Goal: Task Accomplishment & Management: Use online tool/utility

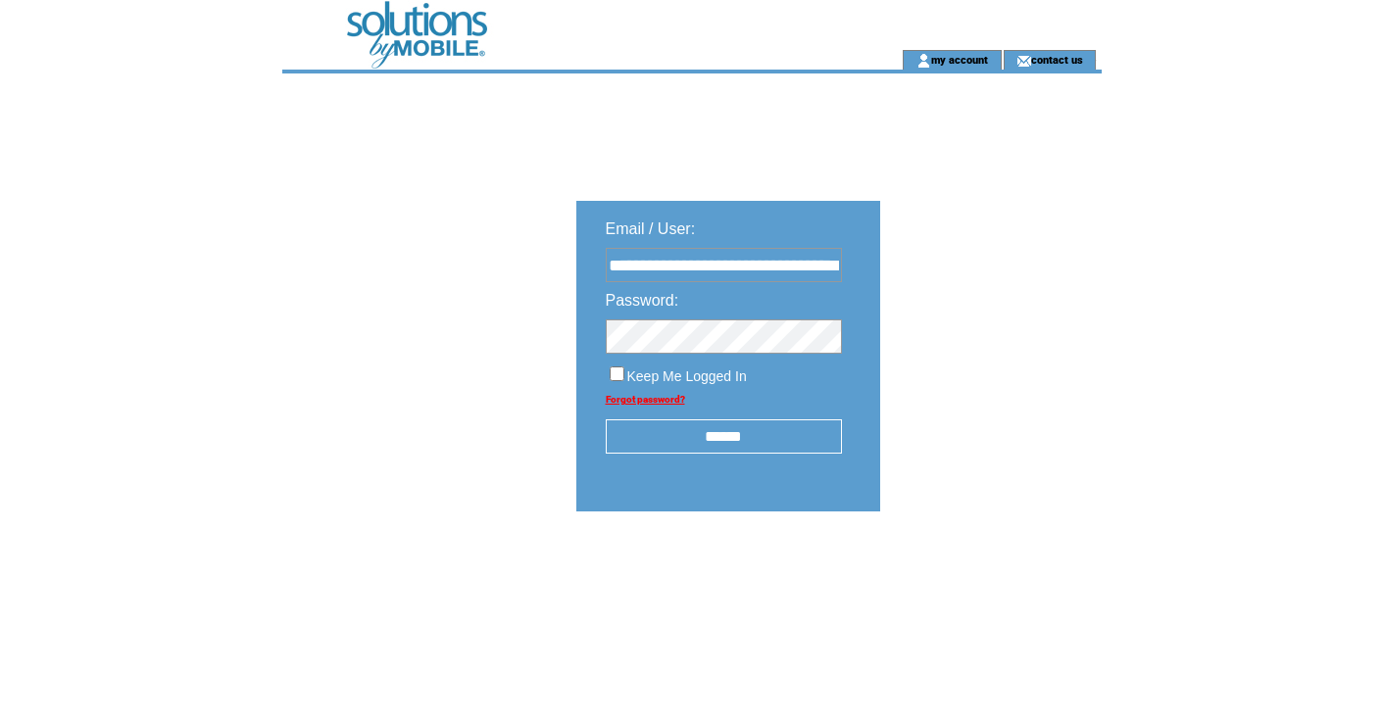
type input "**********"
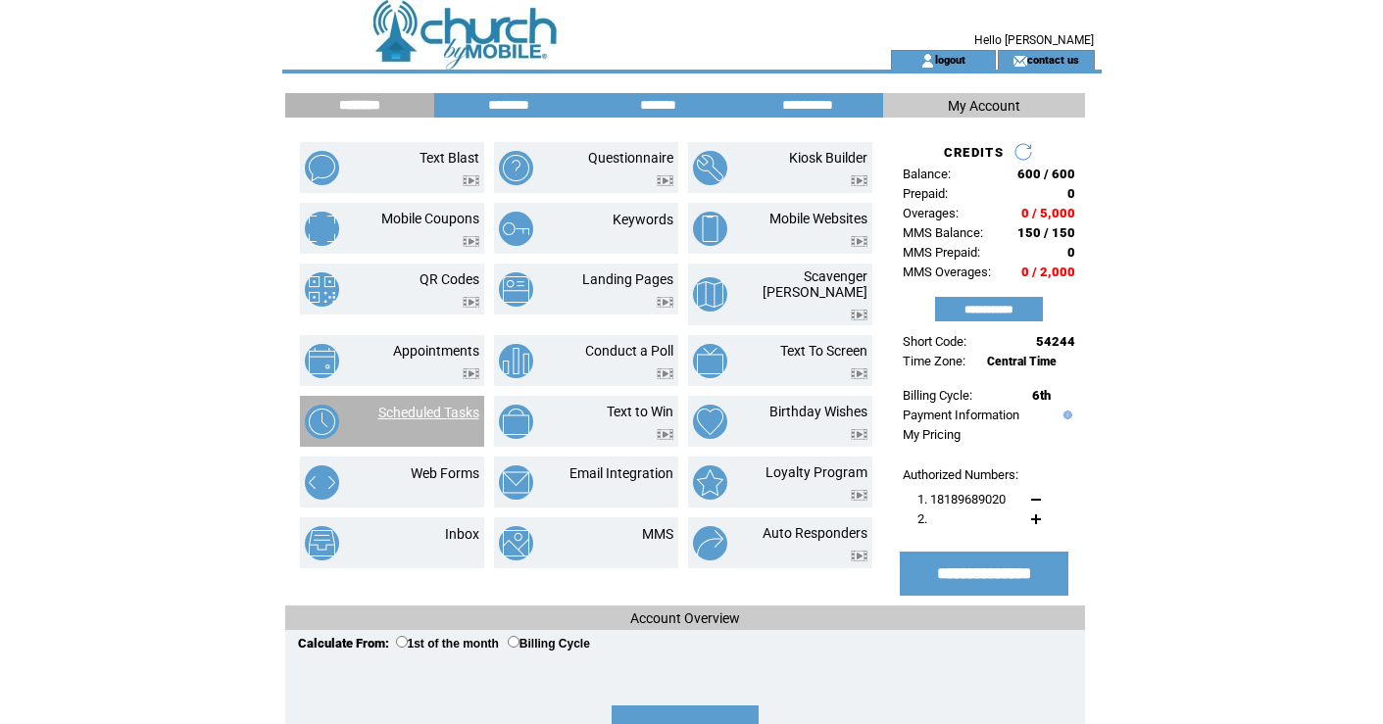
click at [418, 407] on link "Scheduled Tasks" at bounding box center [428, 413] width 101 height 16
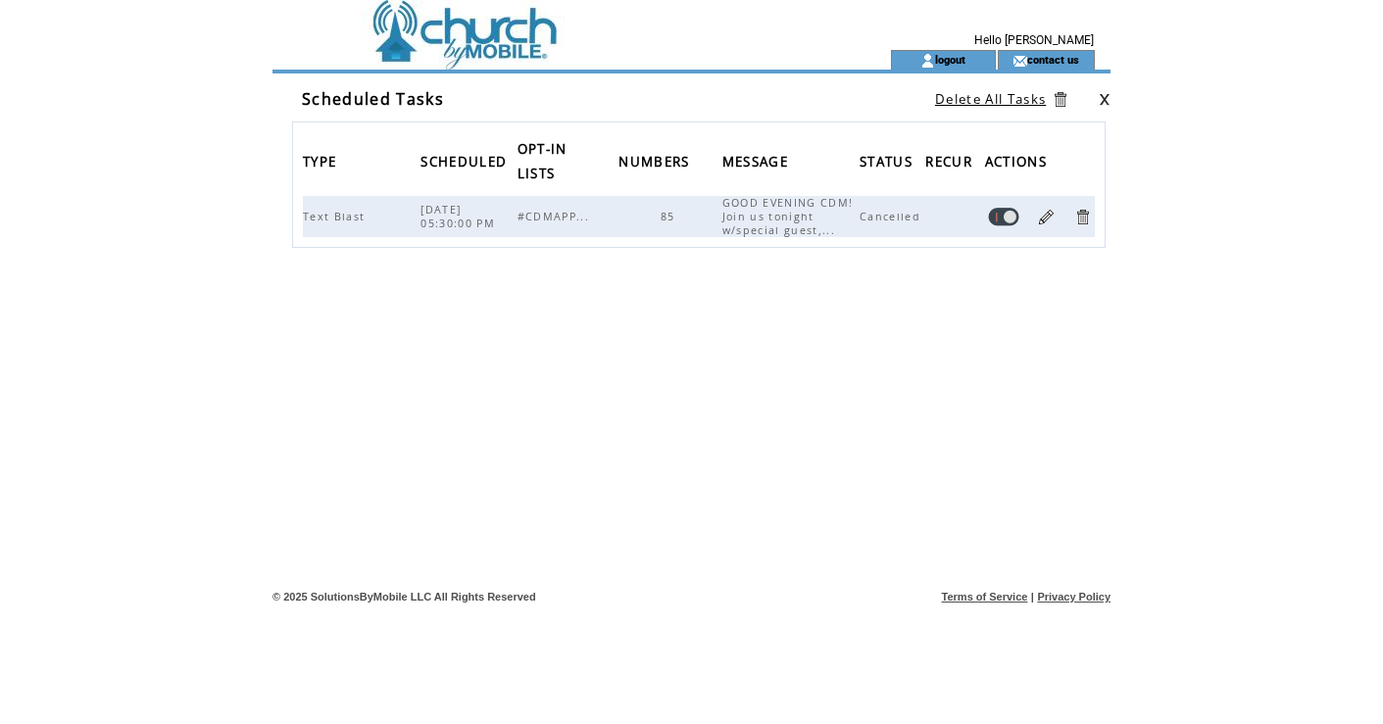
click at [1046, 220] on link at bounding box center [1046, 217] width 19 height 19
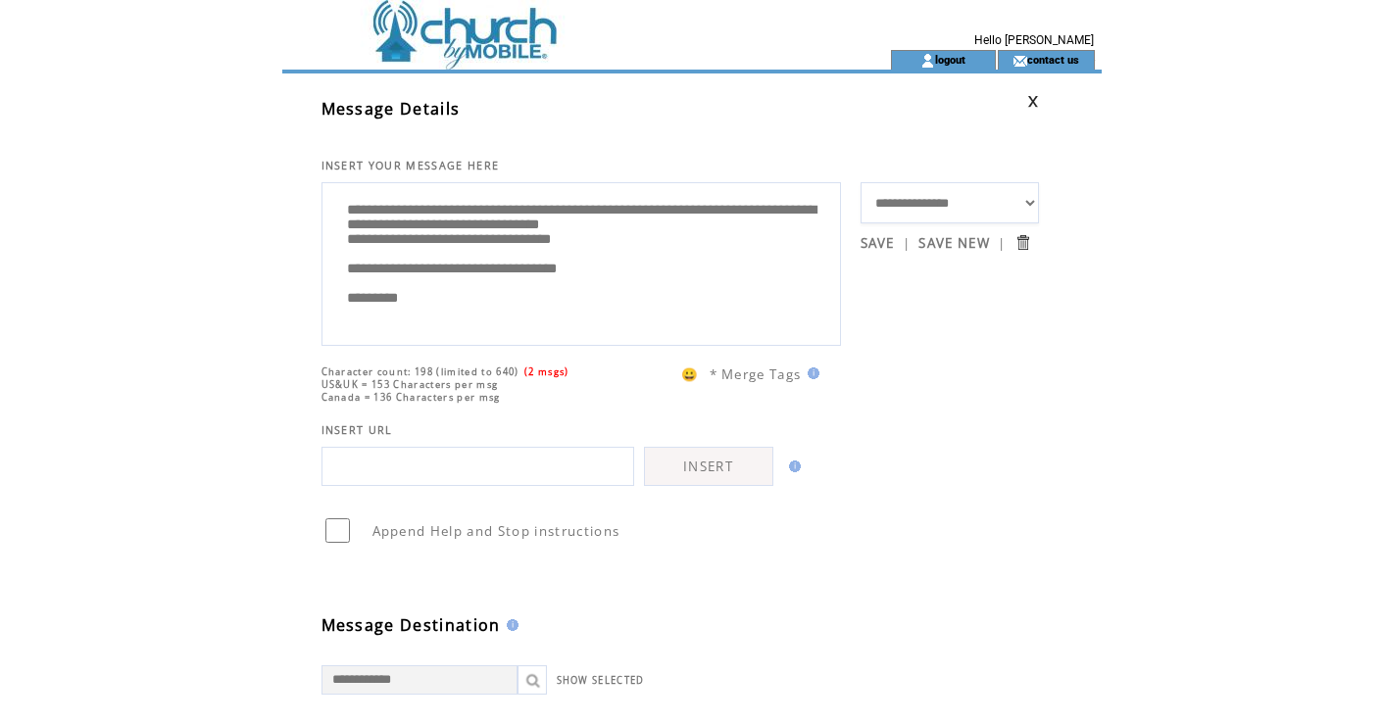
scroll to position [39, 0]
drag, startPoint x: 339, startPoint y: 216, endPoint x: 417, endPoint y: 360, distance: 163.6
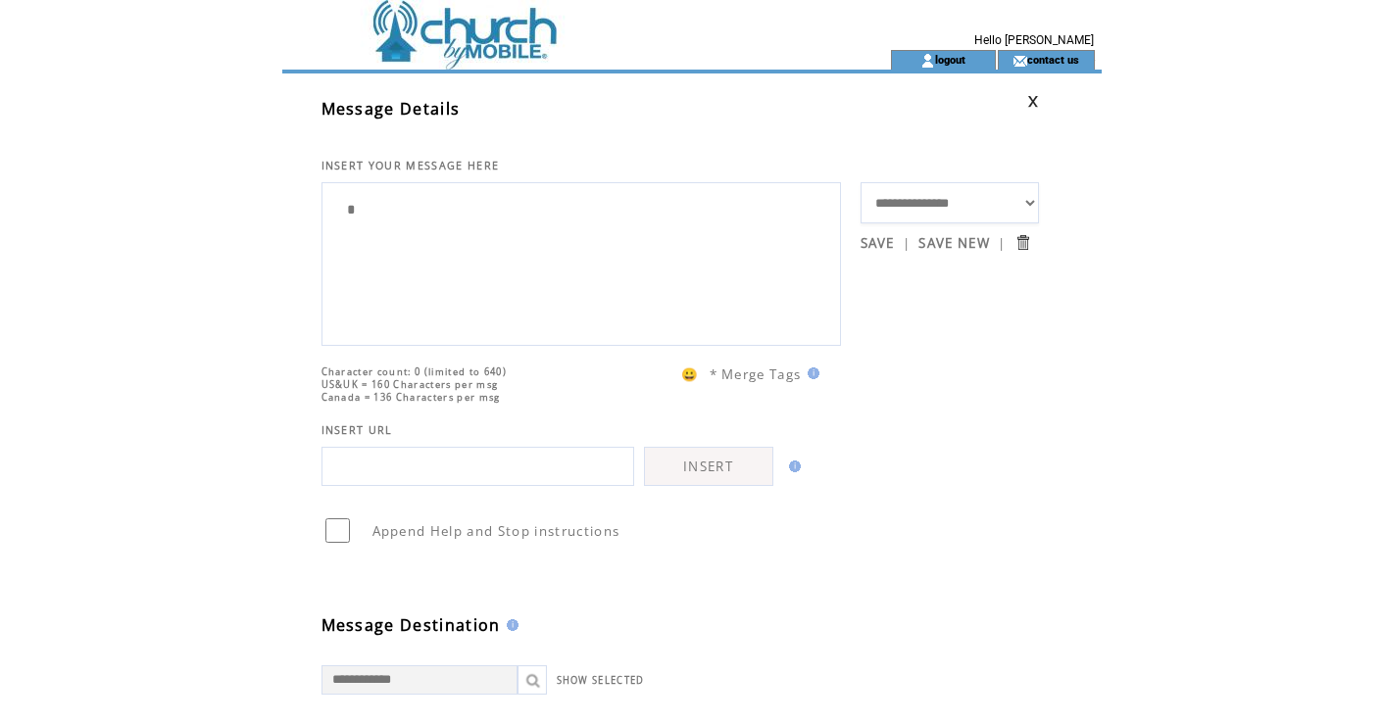
scroll to position [0, 0]
click at [492, 32] on td at bounding box center [551, 25] width 538 height 50
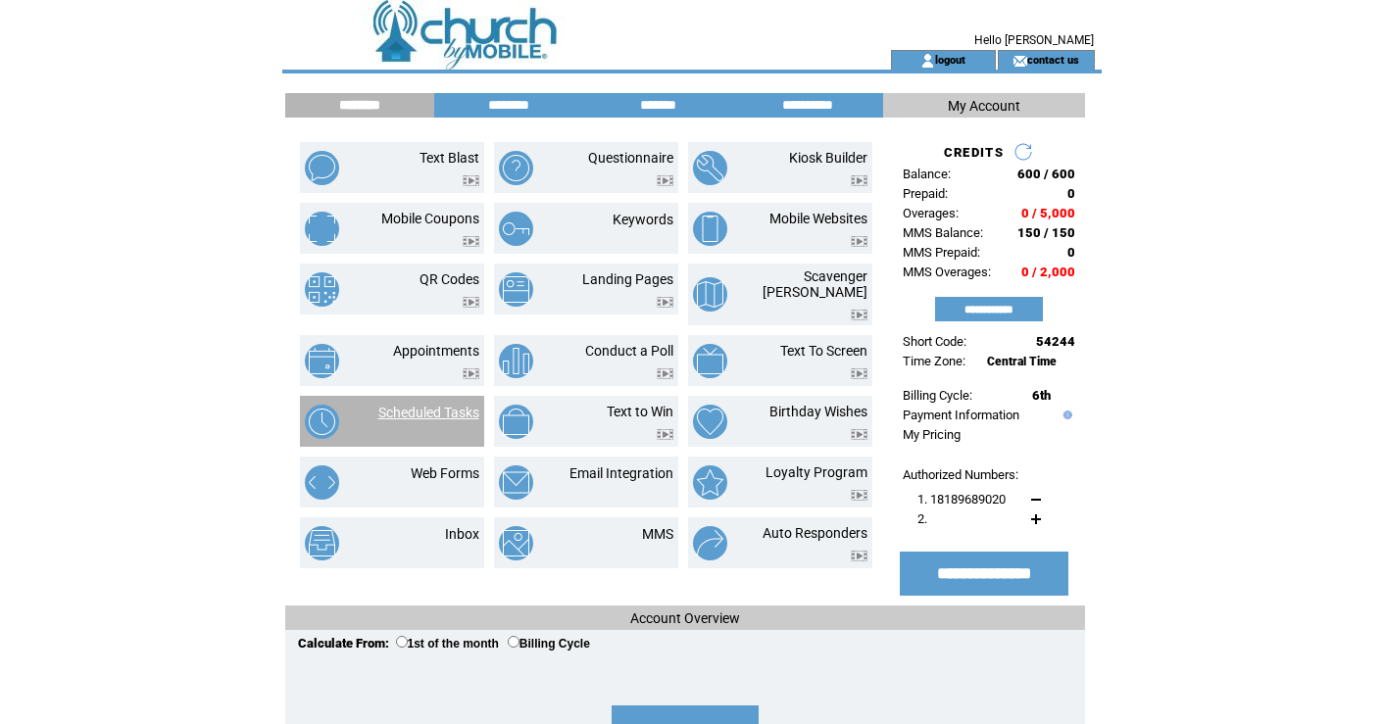
click at [447, 405] on link "Scheduled Tasks" at bounding box center [428, 413] width 101 height 16
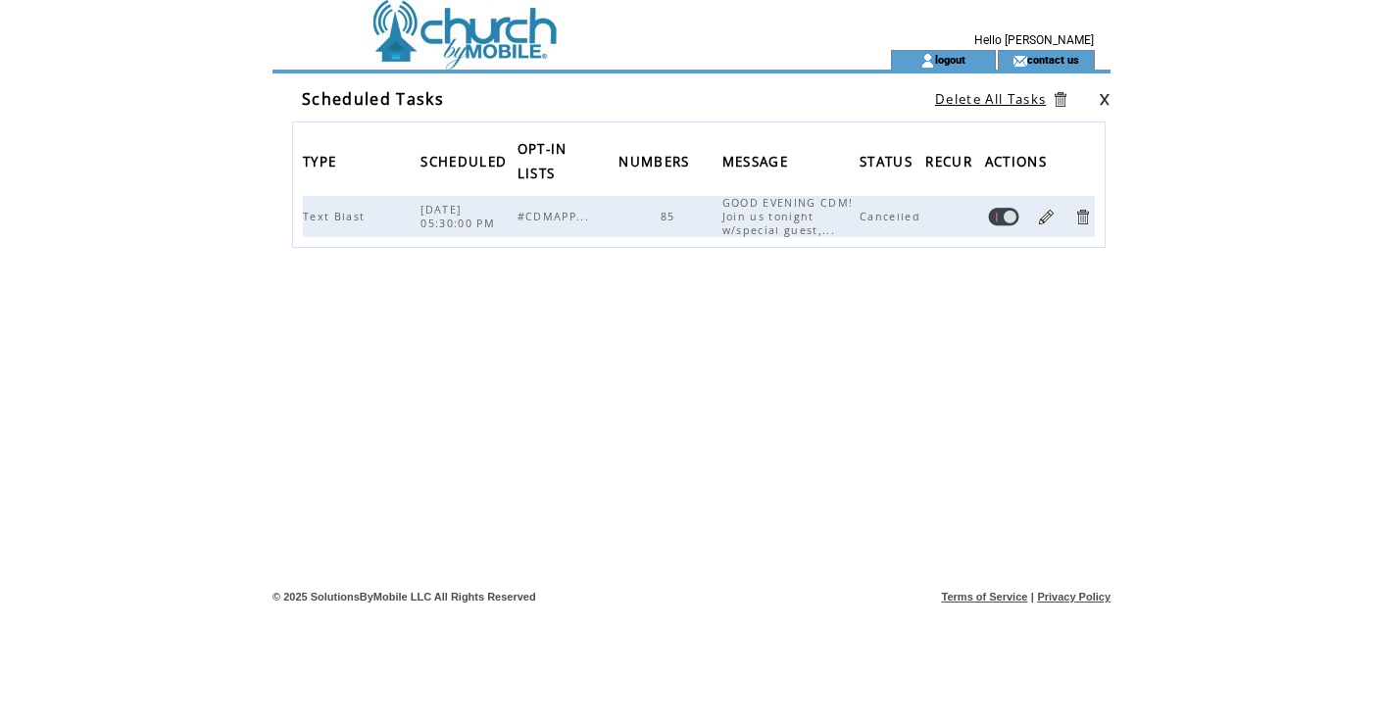
click at [1050, 214] on link at bounding box center [1046, 217] width 19 height 19
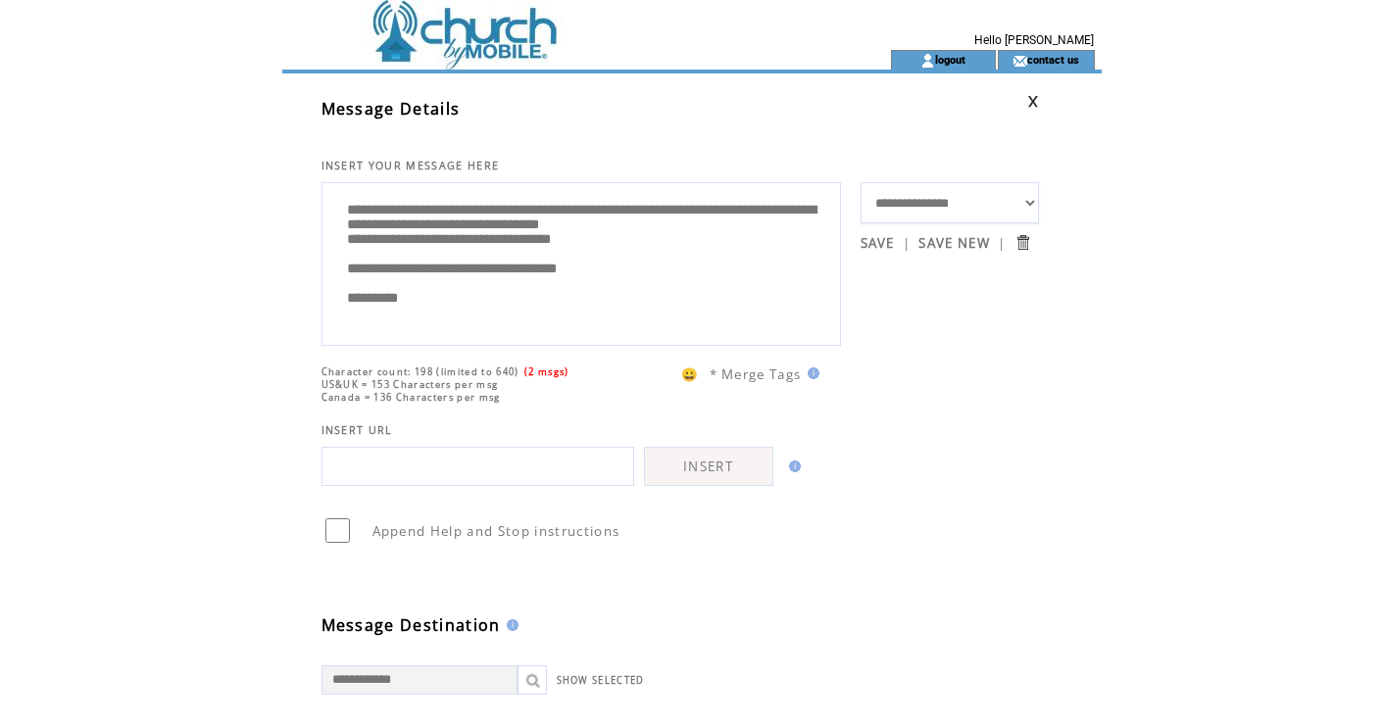
scroll to position [39, 0]
drag, startPoint x: 340, startPoint y: 212, endPoint x: 386, endPoint y: 378, distance: 172.9
click at [463, 48] on td at bounding box center [551, 25] width 538 height 50
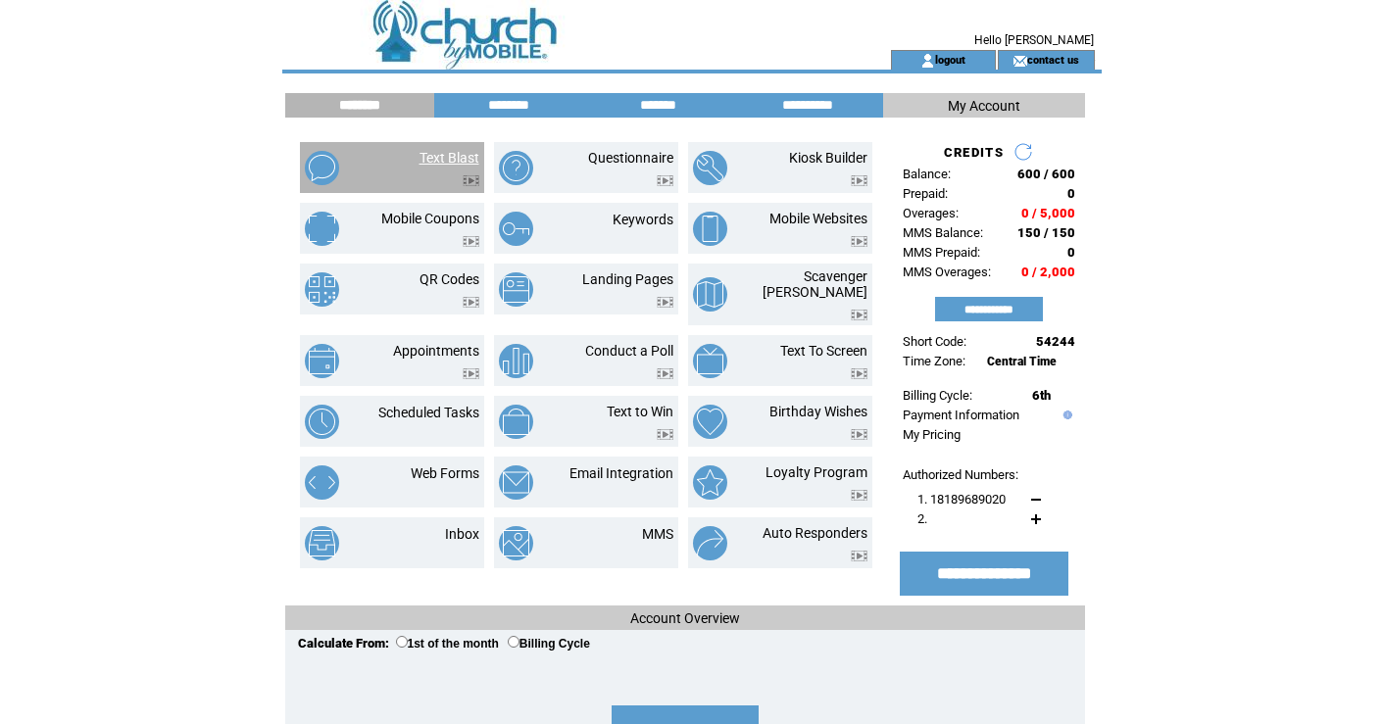
click at [423, 154] on link "Text Blast" at bounding box center [450, 158] width 60 height 16
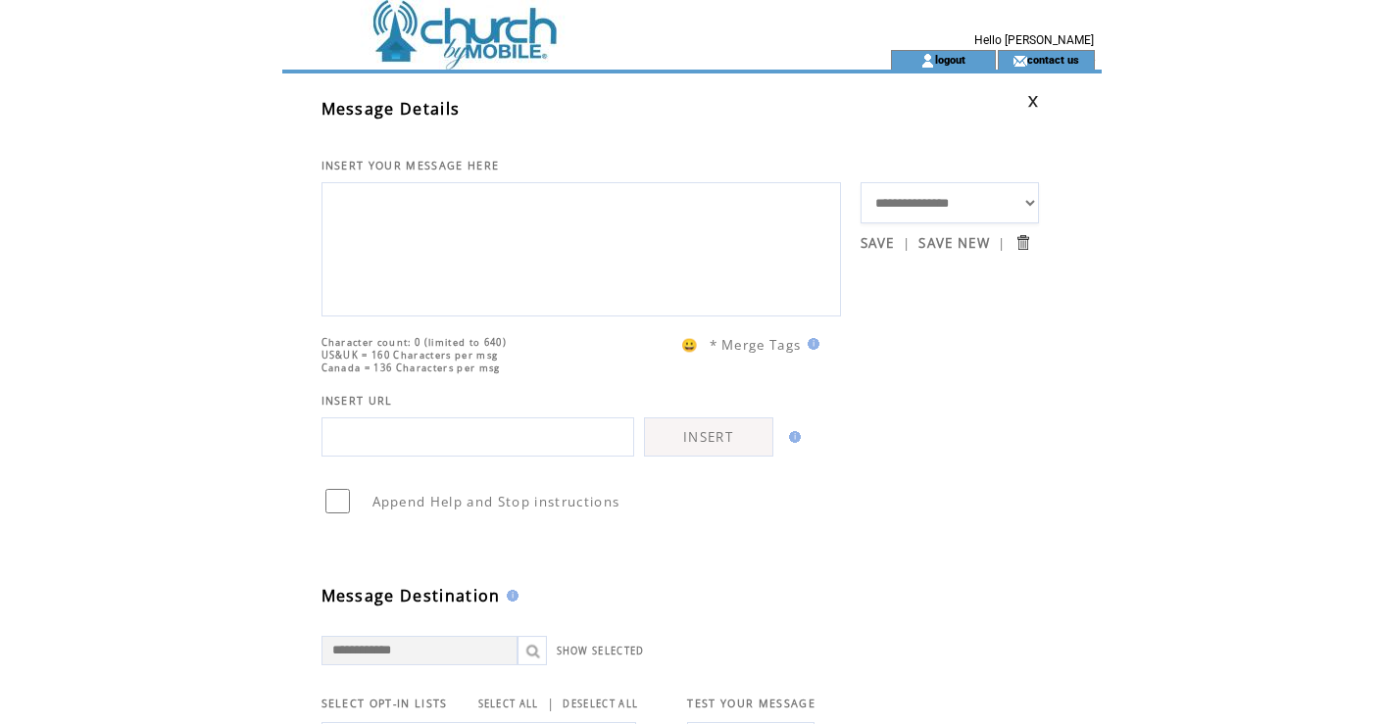
click at [426, 201] on textarea at bounding box center [581, 247] width 498 height 118
paste textarea "**********"
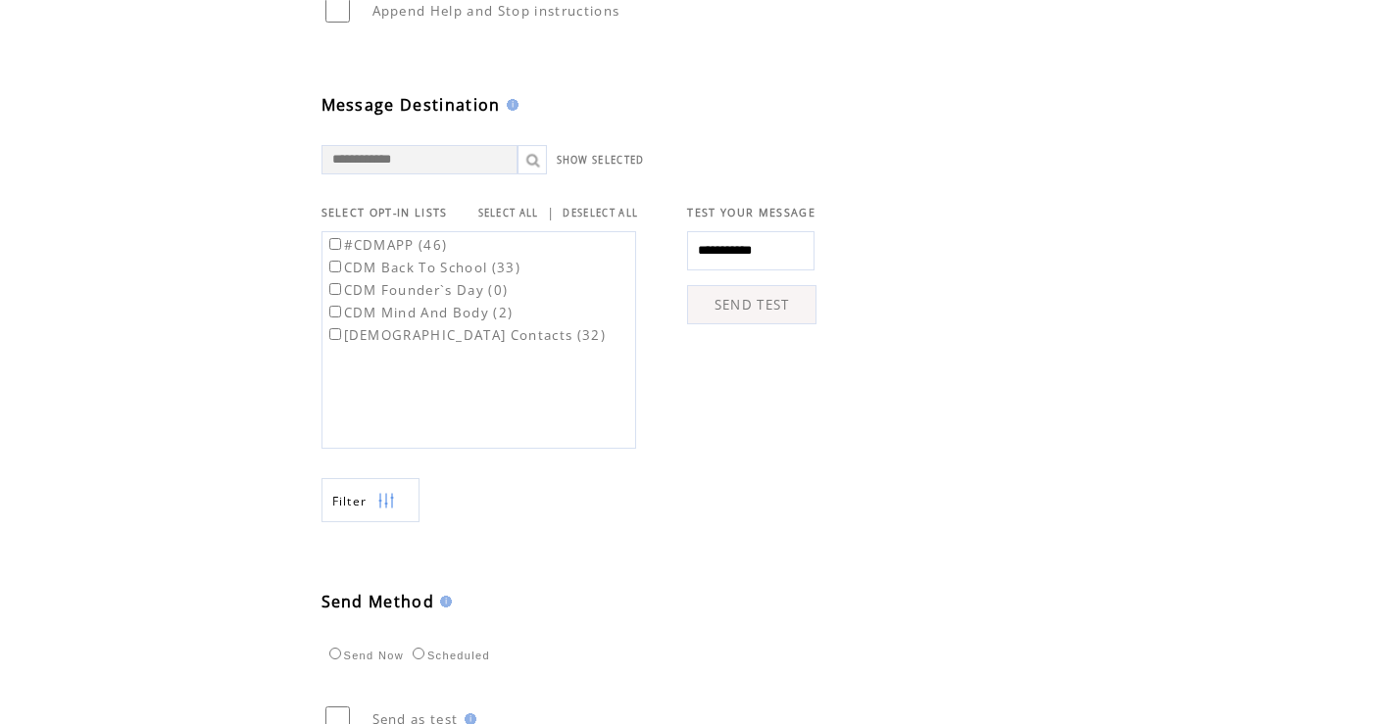
scroll to position [311, 0]
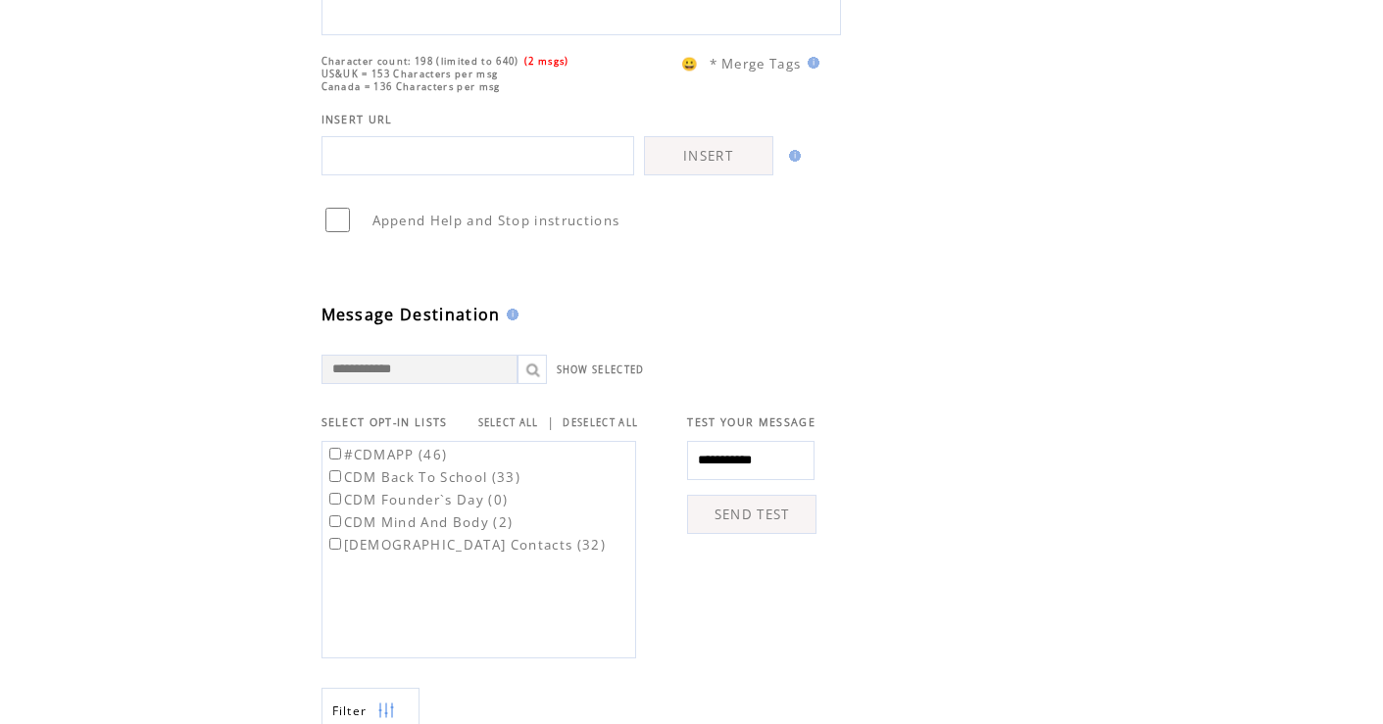
type textarea "**********"
click at [513, 429] on link "SELECT ALL" at bounding box center [508, 423] width 61 height 13
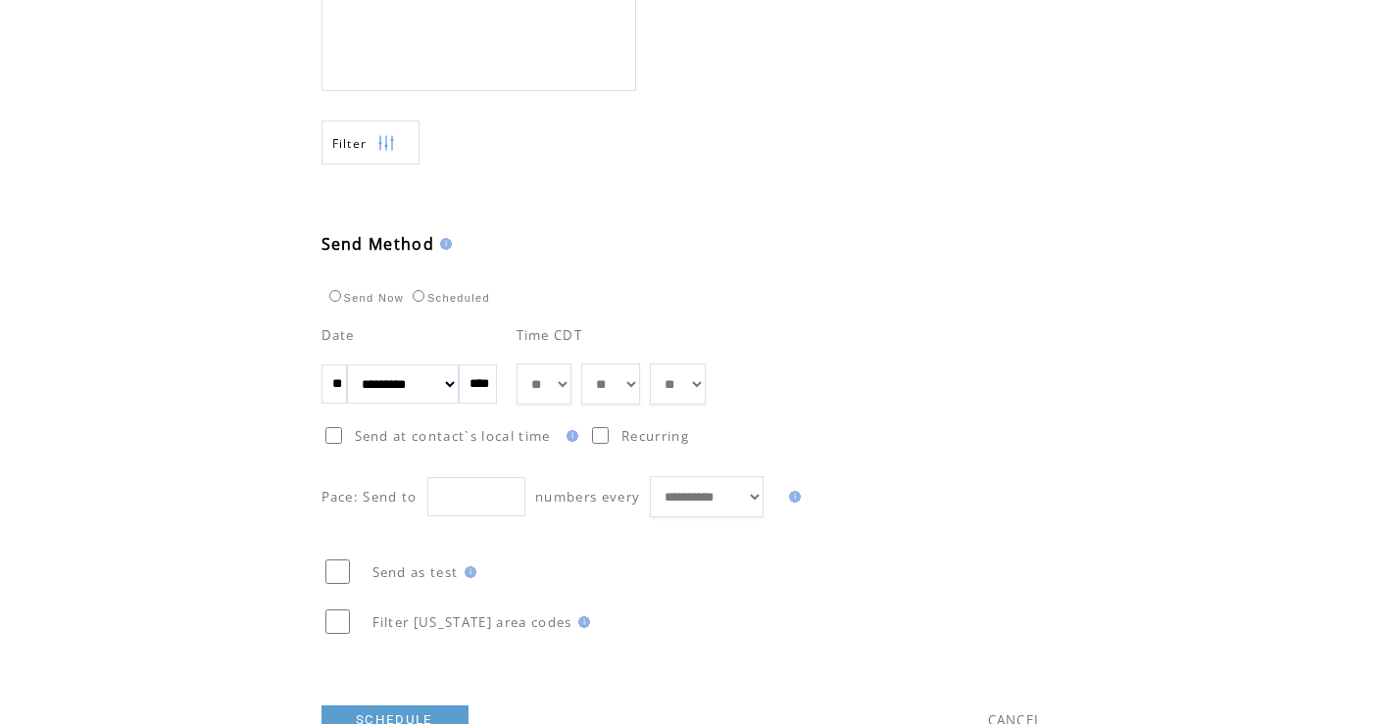
scroll to position [880, 0]
select select "*"
select select "**"
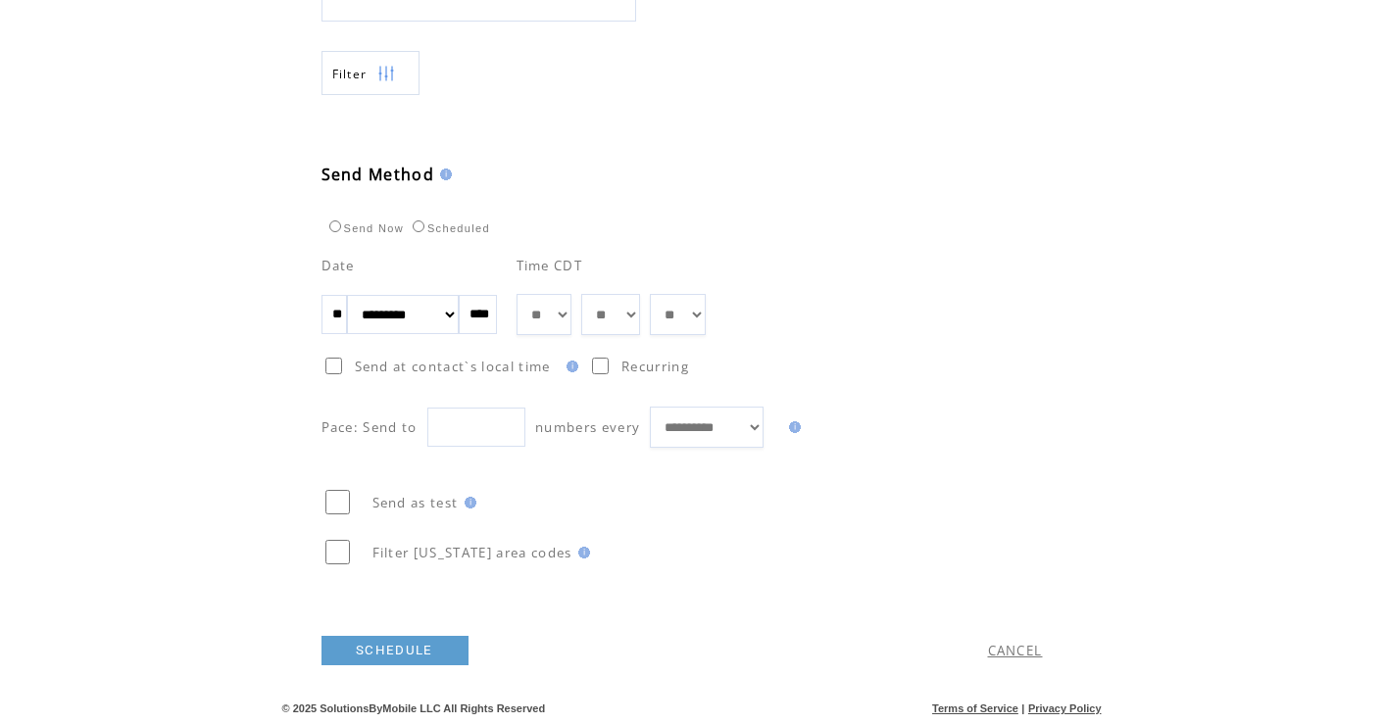
scroll to position [959, 0]
click at [397, 657] on link "SCHEDULE" at bounding box center [395, 650] width 147 height 29
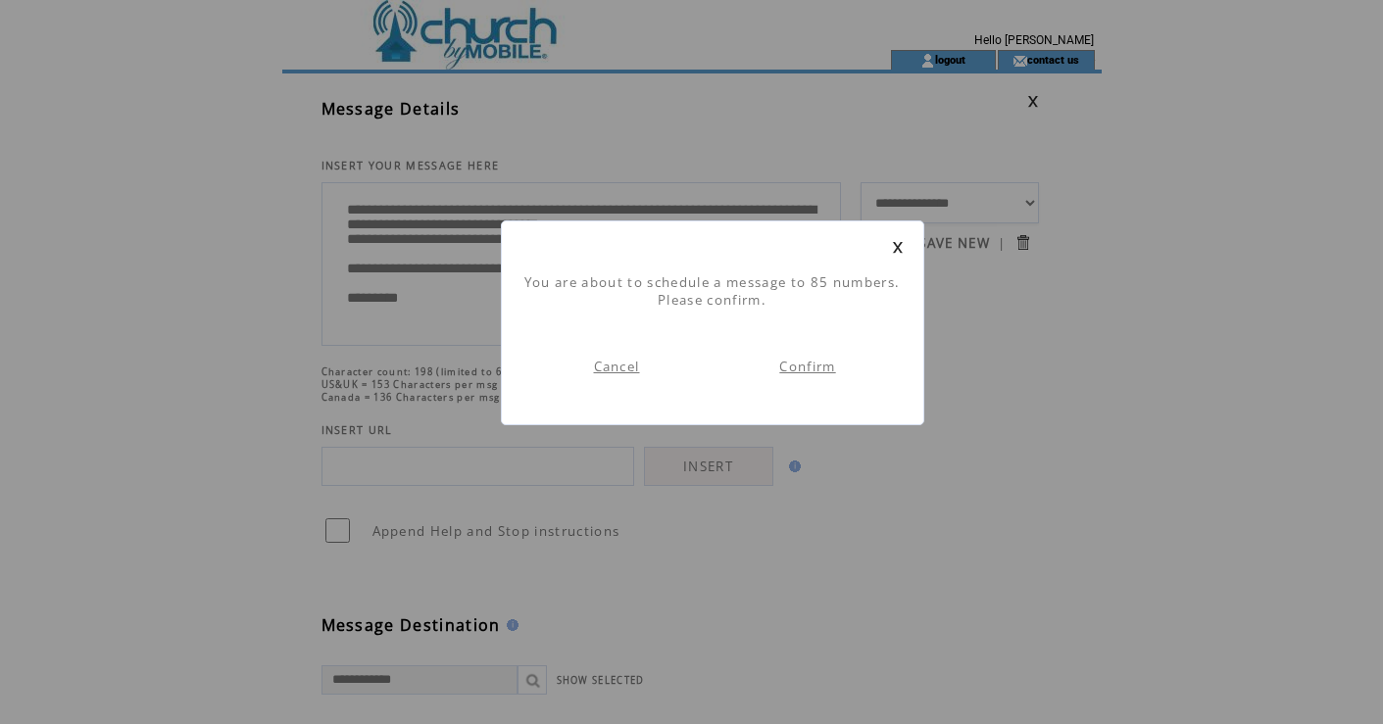
scroll to position [1, 0]
click at [808, 363] on link "Confirm" at bounding box center [807, 367] width 56 height 18
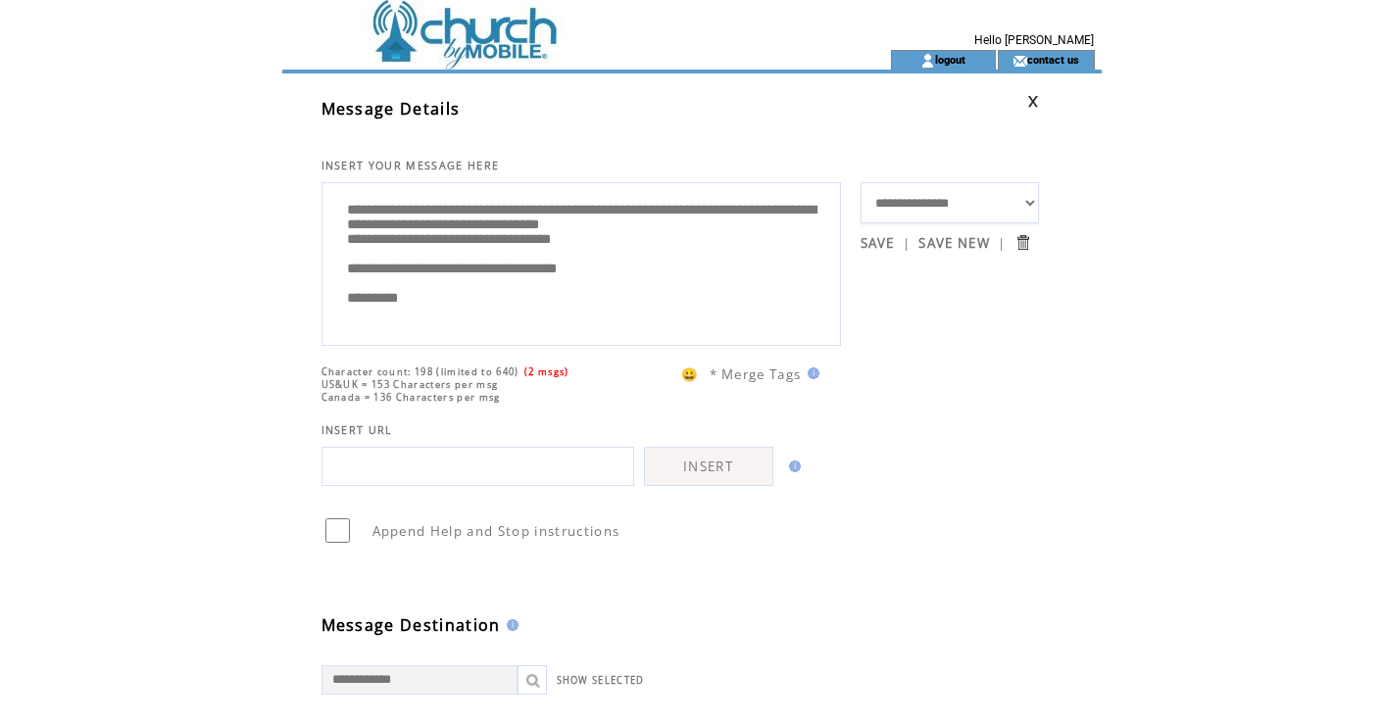
scroll to position [1, 0]
